Goal: Find specific page/section: Find specific page/section

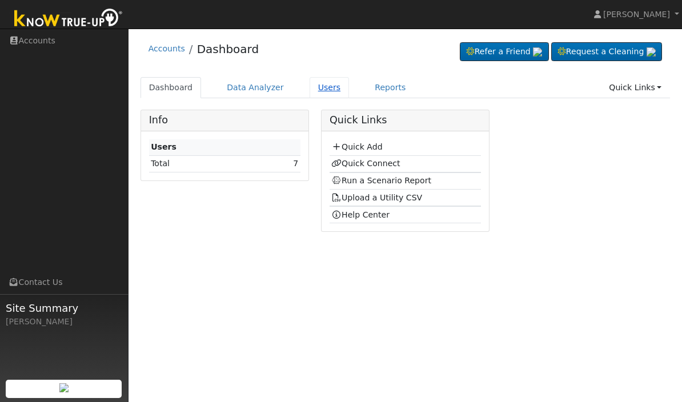
click at [319, 89] on link "Users" at bounding box center [330, 87] width 40 height 21
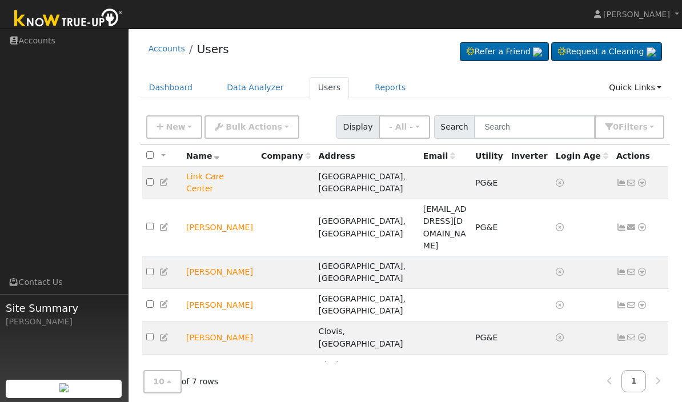
click at [221, 387] on td "Jamie Salas" at bounding box center [219, 403] width 75 height 33
click at [174, 387] on td at bounding box center [162, 403] width 40 height 33
click at [212, 387] on td "Jamie Salas" at bounding box center [219, 403] width 75 height 33
click at [377, 93] on link "Reports" at bounding box center [390, 87] width 48 height 21
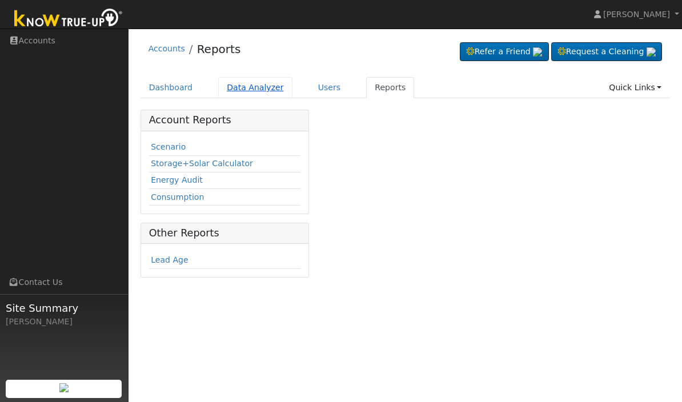
click at [262, 87] on link "Data Analyzer" at bounding box center [255, 87] width 74 height 21
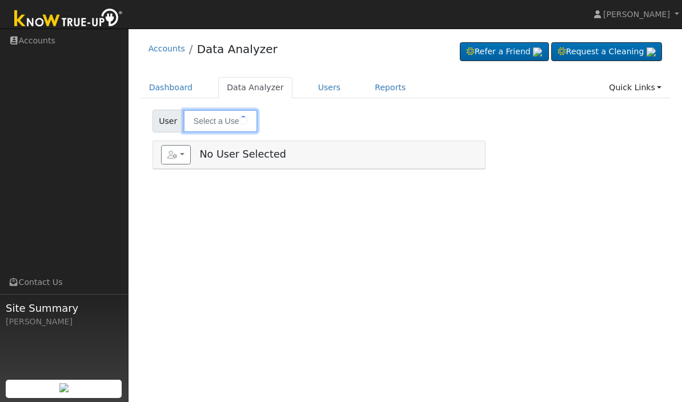
click at [238, 117] on input "text" at bounding box center [220, 121] width 74 height 23
type input "Link Care Center"
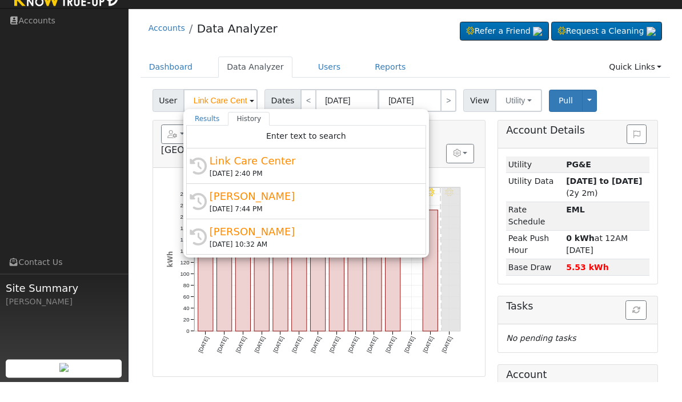
click at [454, 77] on ul "Dashboard Data Analyzer Users Reports Quick Links Quick Add Quick Connect Run a…" at bounding box center [406, 87] width 530 height 21
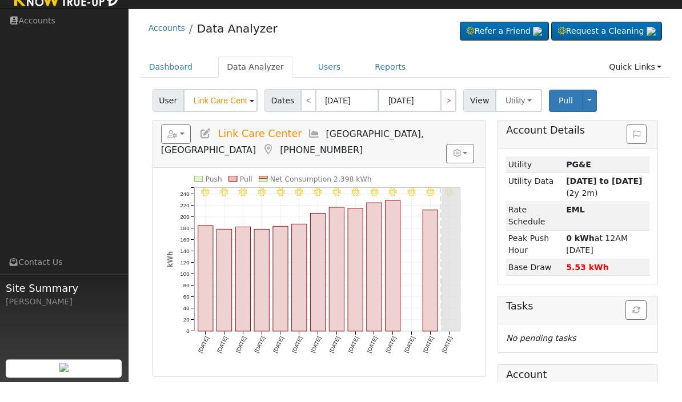
scroll to position [27, 0]
